Goal: Find specific page/section: Find specific page/section

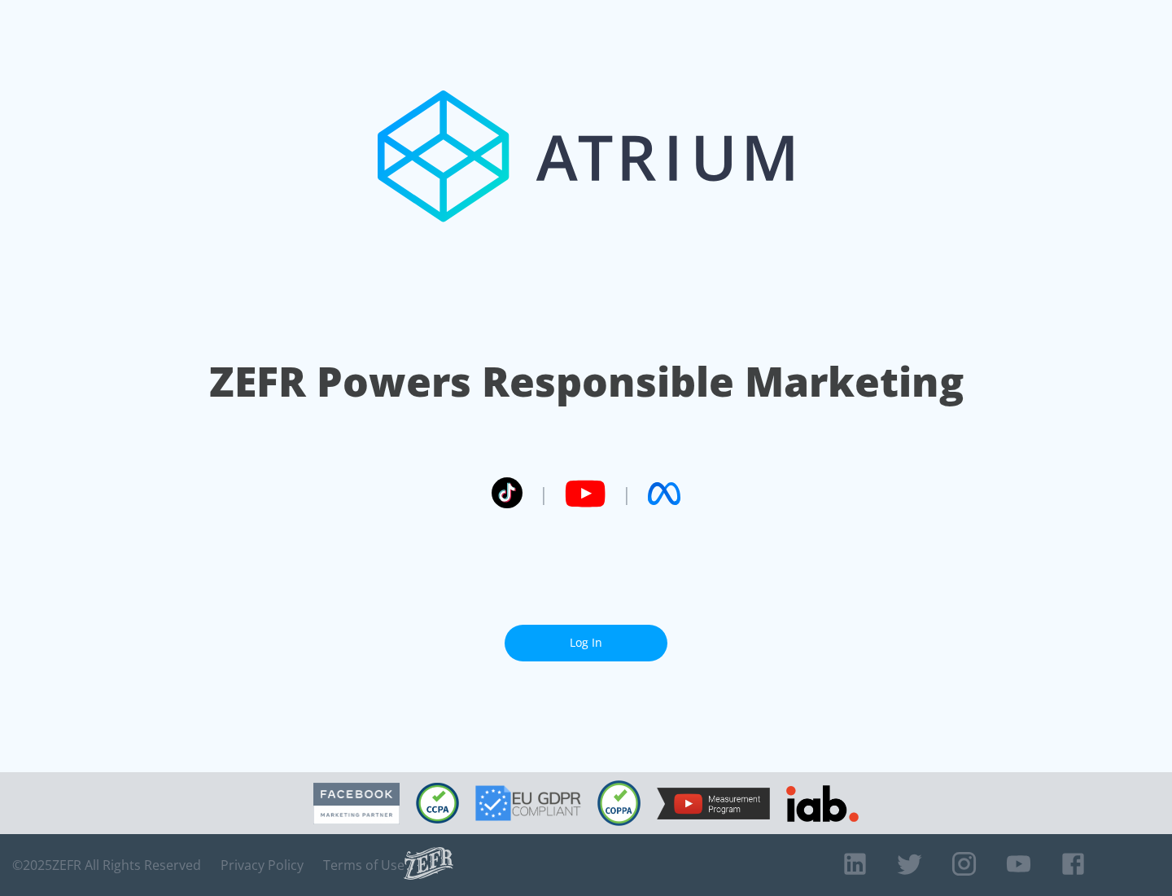
click at [586, 642] on link "Log In" at bounding box center [586, 642] width 163 height 37
